Goal: Transaction & Acquisition: Purchase product/service

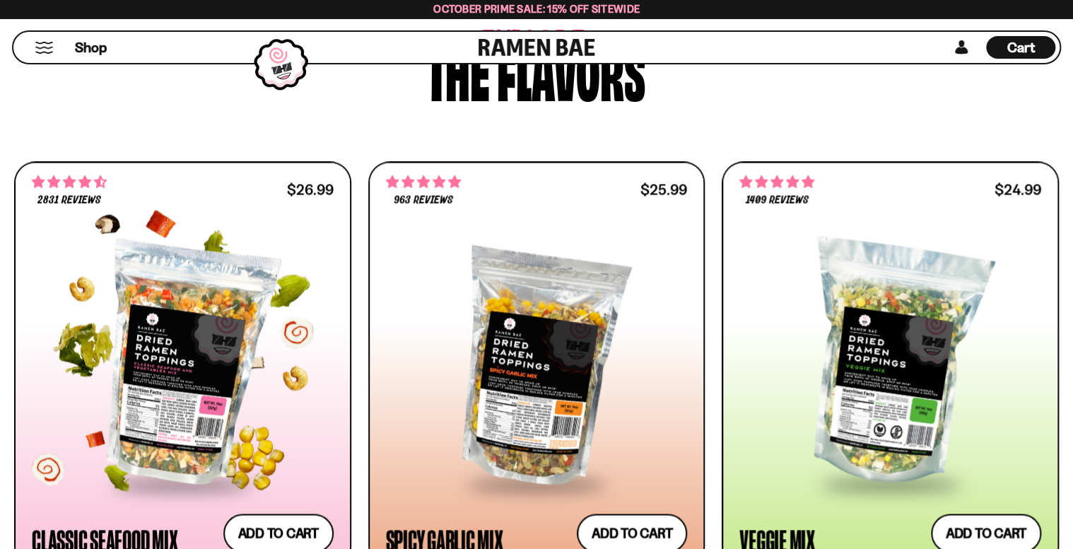
scroll to position [754, 0]
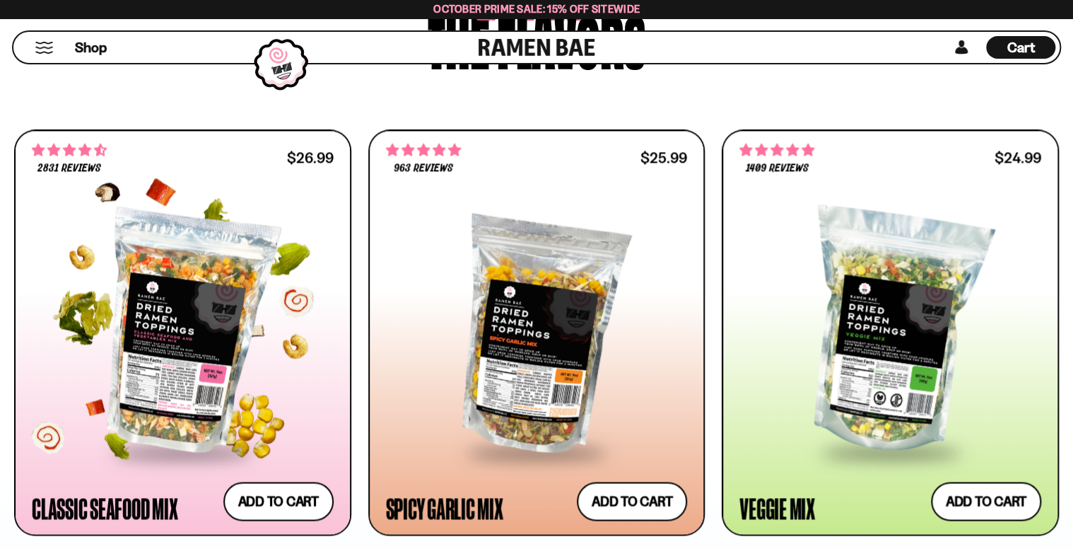
click at [172, 343] on div at bounding box center [183, 331] width 302 height 237
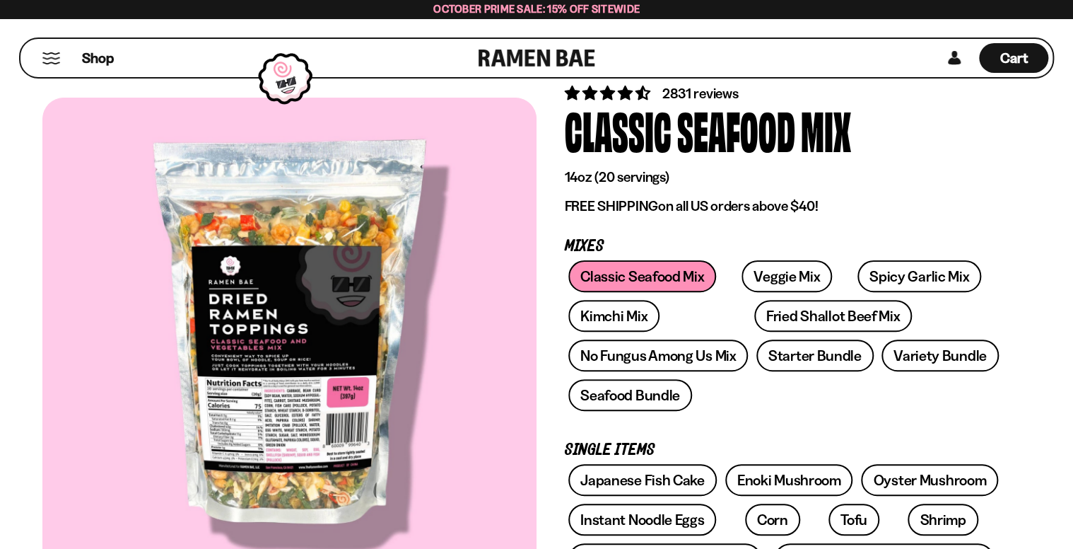
scroll to position [151, 0]
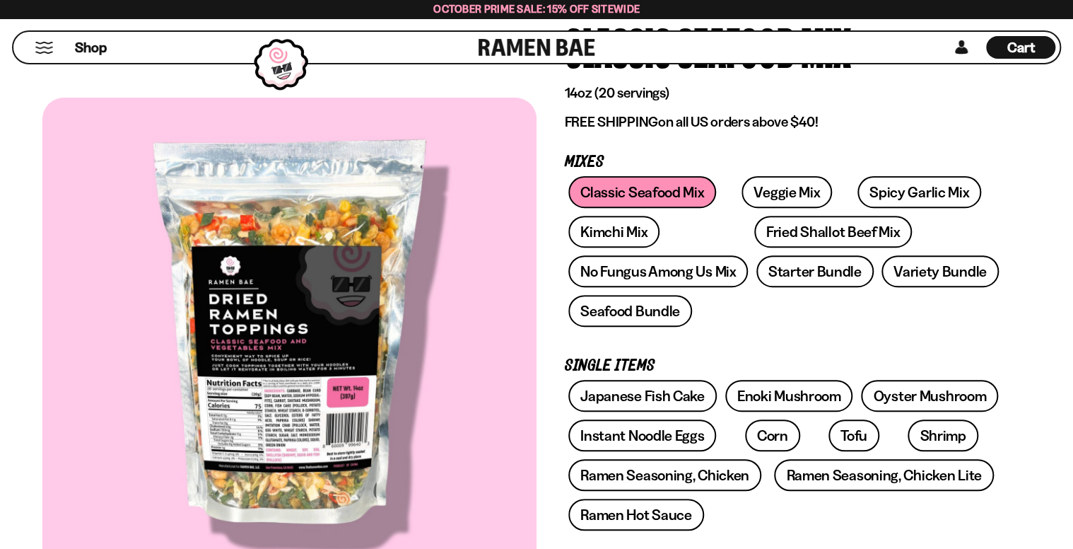
click at [257, 344] on div at bounding box center [289, 339] width 494 height 483
click at [304, 443] on div at bounding box center [289, 339] width 494 height 483
click at [305, 447] on div at bounding box center [289, 339] width 494 height 483
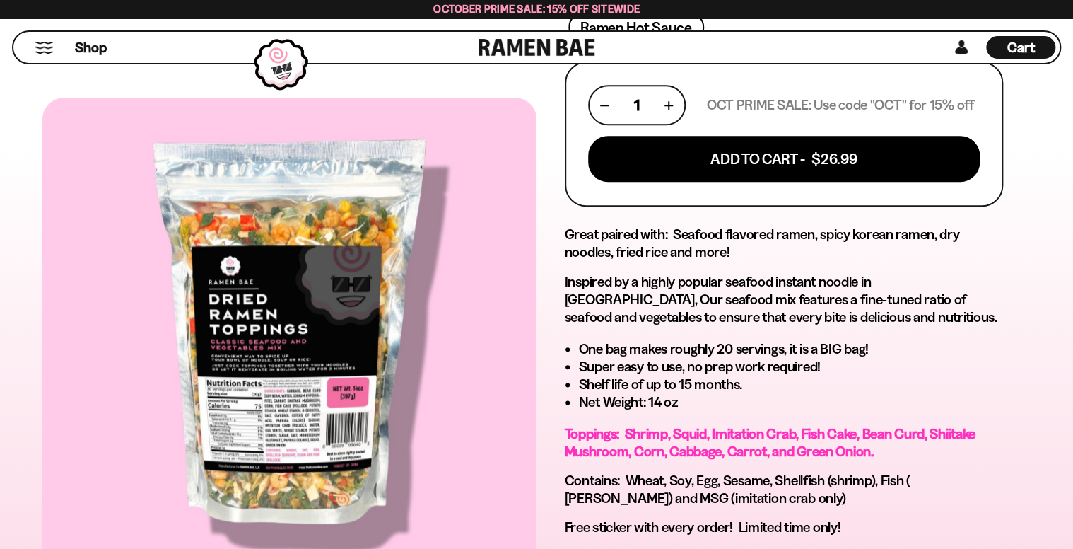
scroll to position [754, 0]
